Goal: Information Seeking & Learning: Check status

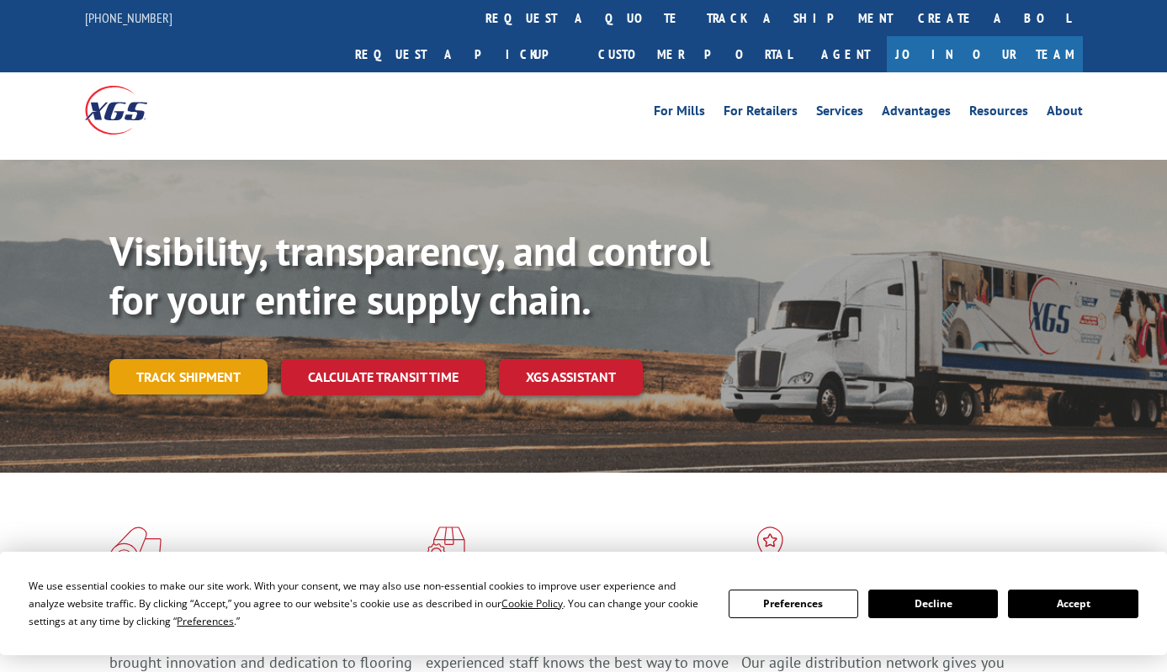
click at [216, 359] on link "Track shipment" at bounding box center [188, 376] width 158 height 35
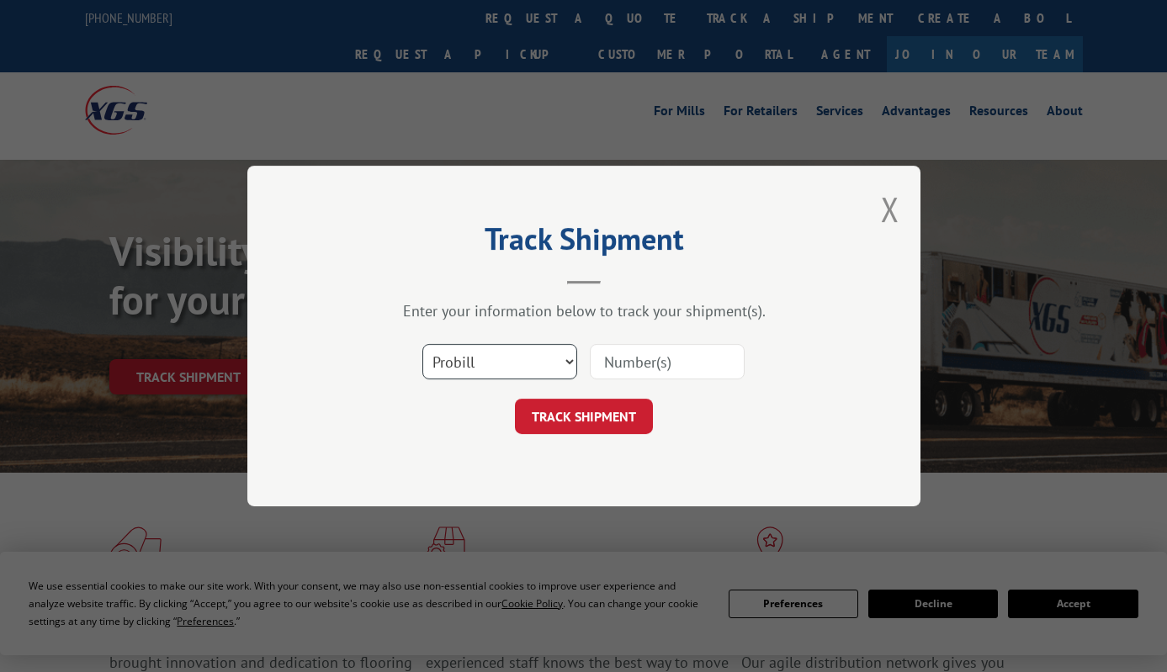
click at [554, 362] on select "Select category... Probill BOL PO" at bounding box center [499, 361] width 155 height 35
select select "po"
click at [422, 344] on select "Select category... Probill BOL PO" at bounding box center [499, 361] width 155 height 35
click at [629, 362] on input at bounding box center [667, 361] width 155 height 35
paste input "297276640"
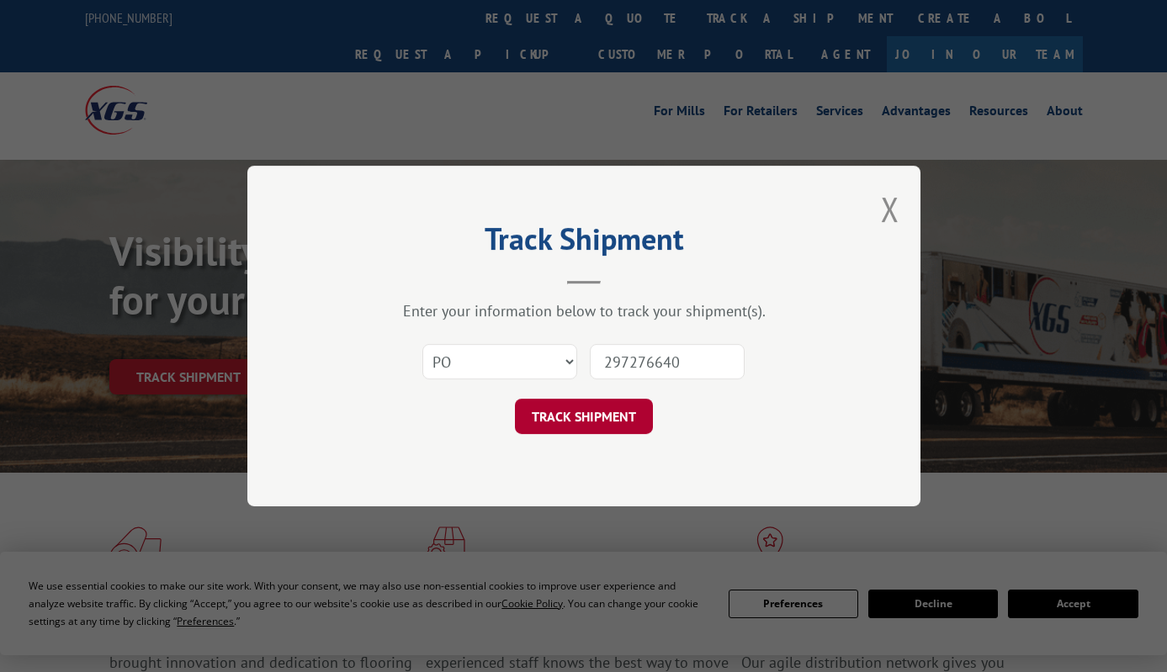
type input "297276640"
click at [608, 416] on button "TRACK SHIPMENT" at bounding box center [584, 416] width 138 height 35
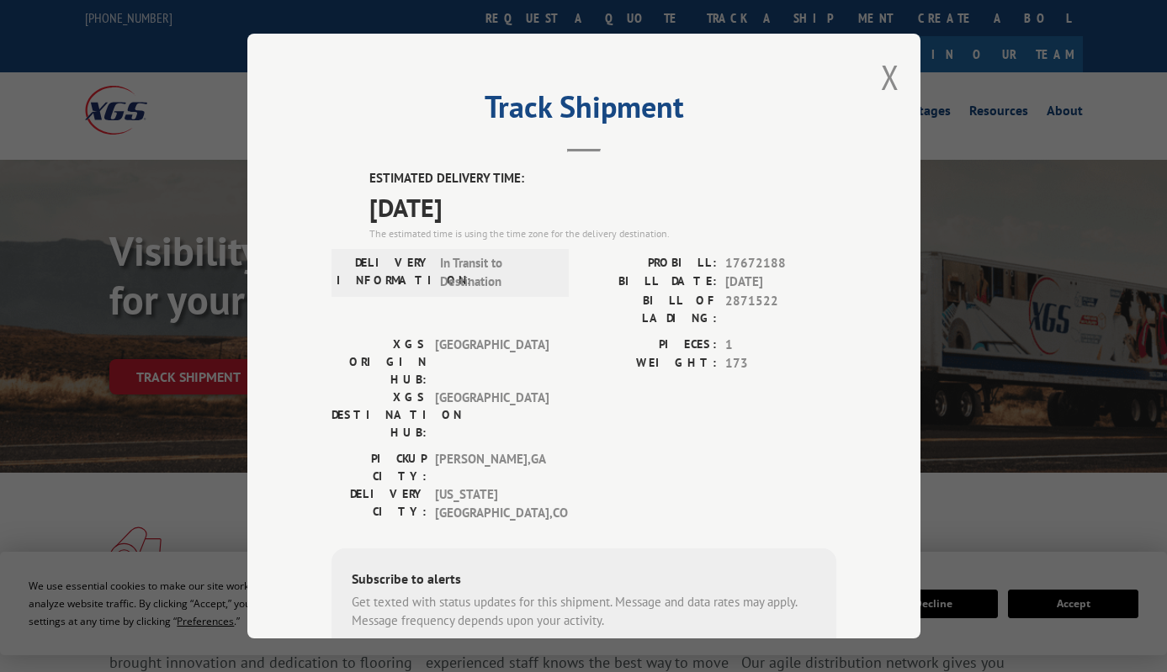
drag, startPoint x: 498, startPoint y: 210, endPoint x: 341, endPoint y: 175, distance: 160.4
click at [341, 175] on div "ESTIMATED DELIVERY TIME: [DATE] The estimated time is using the time zone for t…" at bounding box center [583, 472] width 505 height 607
drag, startPoint x: 341, startPoint y: 175, endPoint x: 445, endPoint y: 201, distance: 106.7
copy div "ESTIMATED DELIVERY TIME: [DATE]"
